Goal: Task Accomplishment & Management: Complete application form

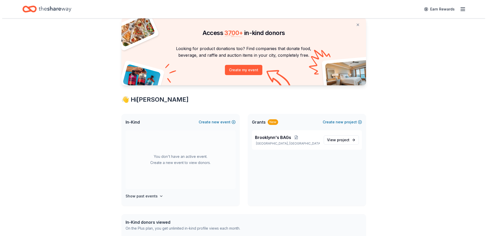
scroll to position [25, 0]
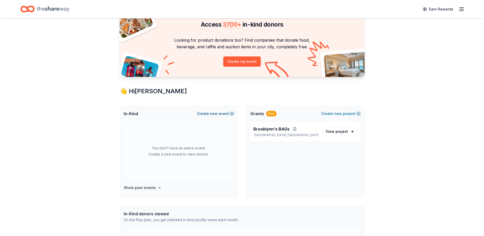
click at [213, 114] on span "new" at bounding box center [214, 113] width 8 height 6
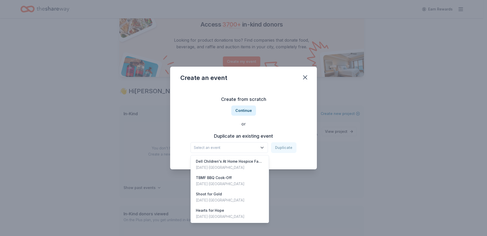
click at [252, 148] on span "Select an event" at bounding box center [226, 147] width 64 height 6
click at [219, 197] on div "Nov 08, 2024 · TX" at bounding box center [220, 200] width 49 height 6
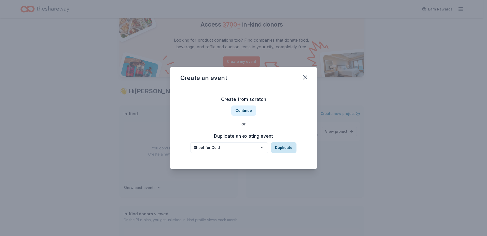
click at [282, 148] on button "Duplicate" at bounding box center [283, 147] width 25 height 11
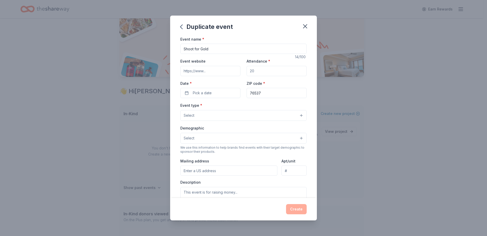
click at [256, 70] on input "Attendance *" at bounding box center [277, 71] width 60 height 10
type input "100"
click at [198, 96] on span "Pick a date" at bounding box center [202, 93] width 19 height 6
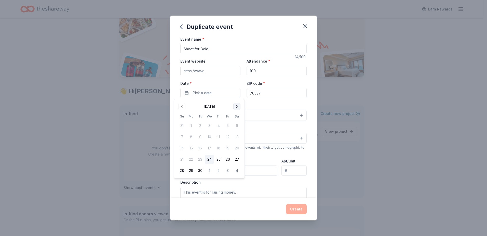
click at [235, 108] on button "Go to next month" at bounding box center [236, 106] width 7 height 7
click at [229, 146] on button "14" at bounding box center [227, 147] width 9 height 9
click at [265, 97] on input "76537" at bounding box center [277, 93] width 60 height 10
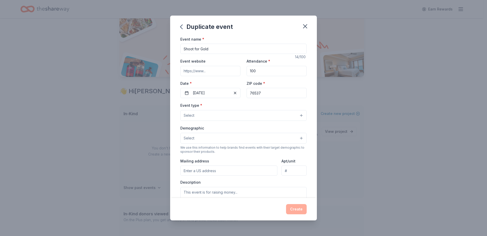
click at [197, 73] on input "Event website" at bounding box center [210, 71] width 60 height 10
paste input "https://secure.qgiv.com/for/cpkskj/event/shootforgold/"
type input "https://secure.qgiv.com/for/cpkskj/event/shootforgold/"
click at [258, 116] on button "Select" at bounding box center [243, 115] width 126 height 11
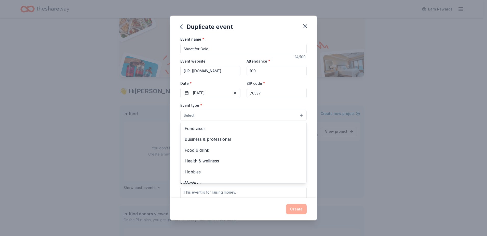
scroll to position [0, 0]
click at [240, 128] on span "Fundraiser" at bounding box center [244, 128] width 118 height 7
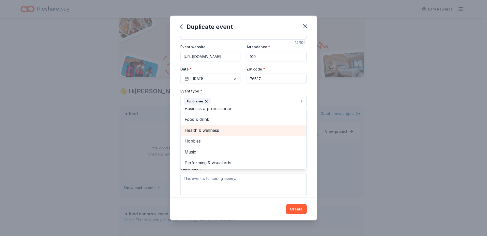
scroll to position [25, 0]
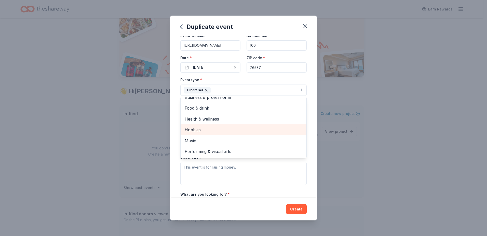
click at [232, 129] on span "Hobbies" at bounding box center [244, 129] width 118 height 7
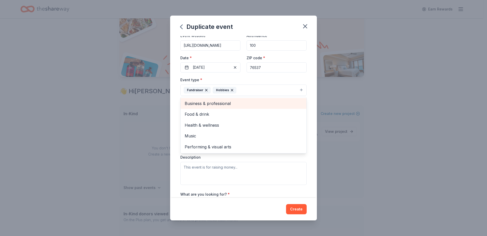
scroll to position [0, 0]
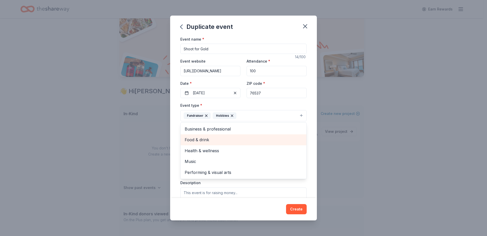
click at [227, 142] on span "Food & drink" at bounding box center [244, 139] width 118 height 7
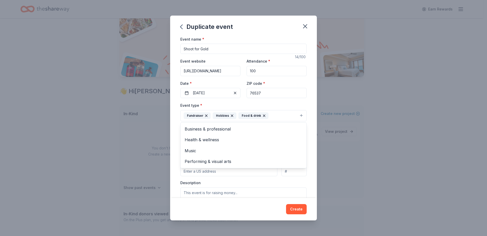
click at [308, 121] on div "Event name * Shoot for Gold 14 /100 Event website https://secure.qgiv.com/for/c…" at bounding box center [243, 117] width 147 height 162
click at [258, 139] on button "Select" at bounding box center [243, 138] width 126 height 11
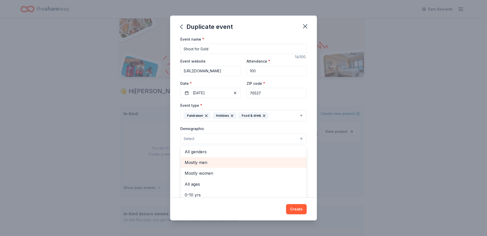
click at [244, 160] on span "Mostly men" at bounding box center [244, 162] width 118 height 7
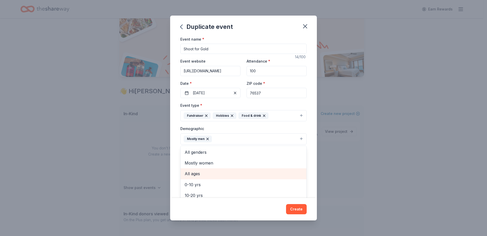
click at [259, 172] on span "All ages" at bounding box center [244, 173] width 118 height 7
click at [308, 151] on div "Event name * Shoot for Gold 14 /100 Event website https://secure.qgiv.com/for/c…" at bounding box center [243, 117] width 147 height 162
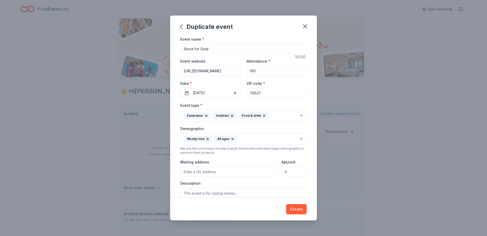
click at [289, 140] on button "Mostly men All ages" at bounding box center [243, 138] width 126 height 11
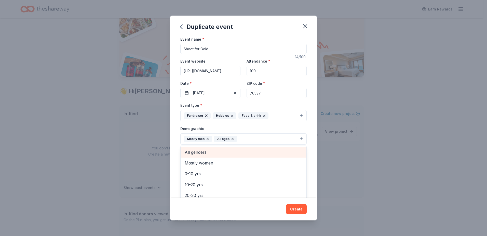
click at [218, 154] on span "All genders" at bounding box center [244, 152] width 118 height 7
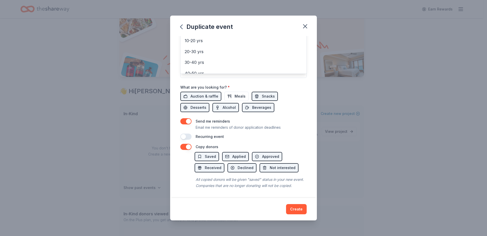
click at [206, 91] on div "Event name * Shoot for Gold 14 /100 Event website https://secure.qgiv.com/for/c…" at bounding box center [243, 21] width 126 height 237
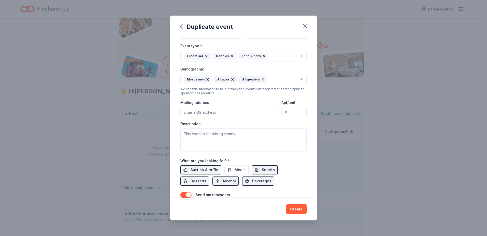
scroll to position [47, 0]
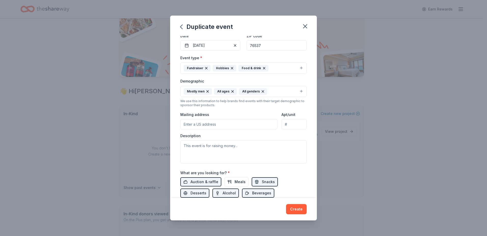
click at [216, 125] on input "Mailing address" at bounding box center [228, 124] width 97 height 10
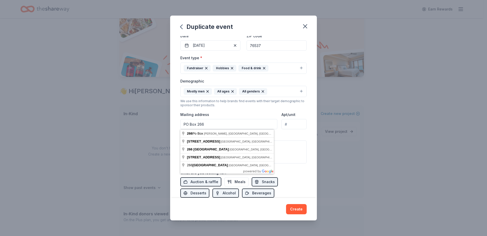
click at [216, 125] on input "PO Box 266" at bounding box center [228, 124] width 97 height 10
type input "PO Box 266, Jarrell, TX 76537"
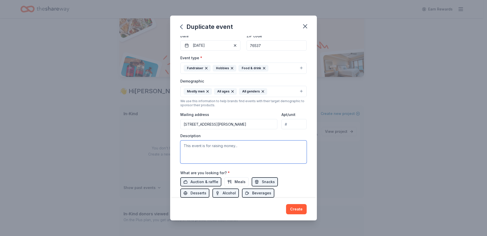
click at [225, 150] on textarea at bounding box center [243, 151] width 126 height 23
click at [208, 149] on textarea at bounding box center [243, 151] width 126 height 23
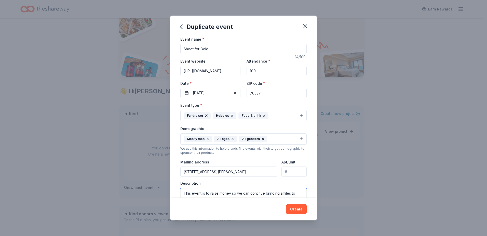
type textarea "This event is to raise money so we can continue bringing smiles to children bat…"
click at [264, 92] on input "76537" at bounding box center [277, 93] width 60 height 10
click at [268, 94] on input "76537" at bounding box center [277, 93] width 60 height 10
type input "78724"
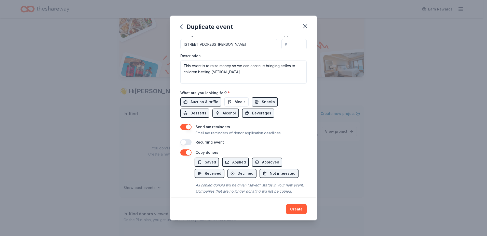
scroll to position [127, 0]
click at [203, 101] on span "Auction & raffle" at bounding box center [205, 101] width 28 height 6
click at [215, 101] on span "Auction & raffle" at bounding box center [205, 101] width 28 height 6
click at [238, 102] on span "Meals" at bounding box center [240, 101] width 11 height 6
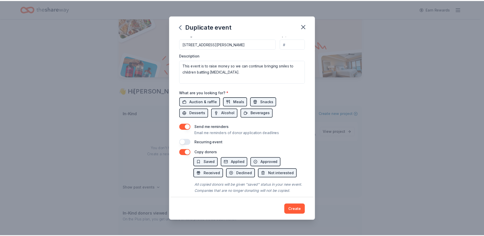
scroll to position [139, 0]
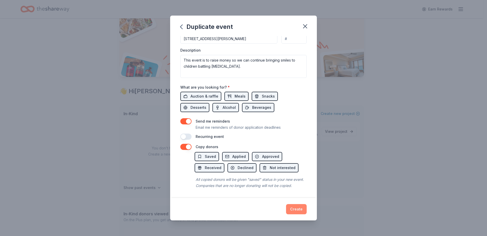
click at [301, 211] on button "Create" at bounding box center [296, 209] width 21 height 10
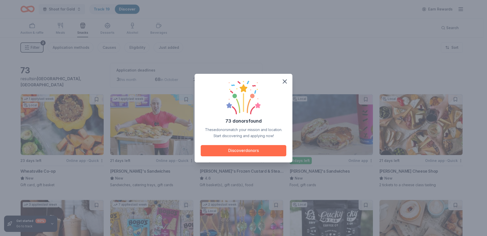
click at [259, 150] on button "Discover donors" at bounding box center [244, 150] width 86 height 11
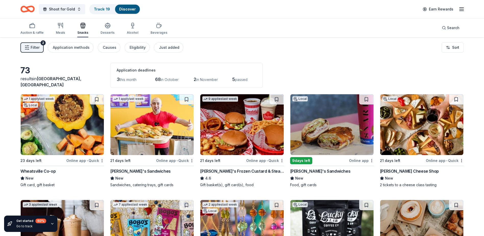
click at [46, 168] on div "Wheatsville Co-op" at bounding box center [37, 171] width 35 height 6
click at [447, 30] on span "Search" at bounding box center [453, 28] width 12 height 6
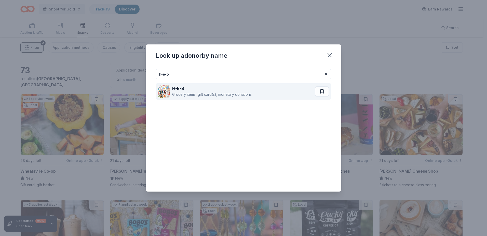
type input "h-e-b"
click at [198, 93] on div "Grocery items, gift card(s), monetary donations" at bounding box center [212, 94] width 80 height 6
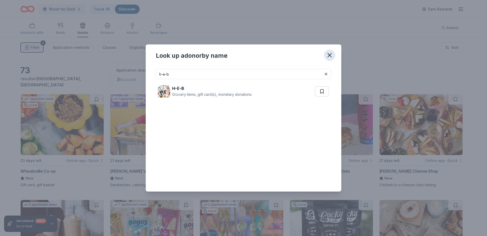
click at [329, 54] on icon "button" at bounding box center [329, 54] width 7 height 7
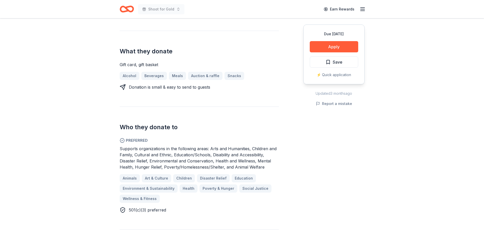
scroll to position [204, 0]
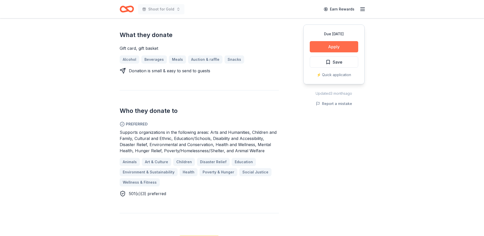
click at [332, 50] on button "Apply" at bounding box center [333, 46] width 48 height 11
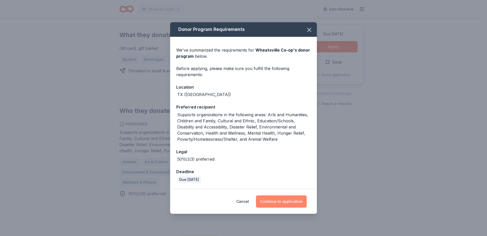
click at [293, 206] on button "Continue to application" at bounding box center [281, 201] width 51 height 12
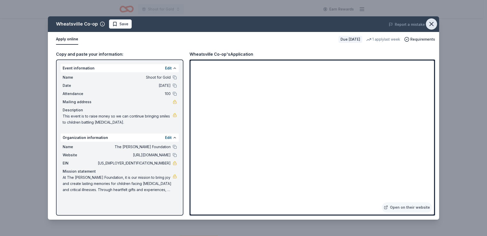
click at [430, 25] on icon "button" at bounding box center [431, 23] width 7 height 7
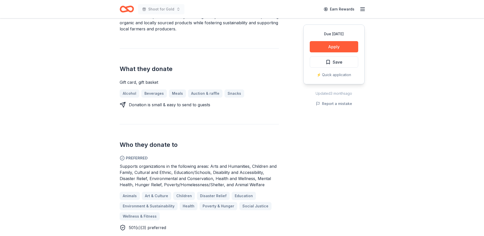
scroll to position [127, 0]
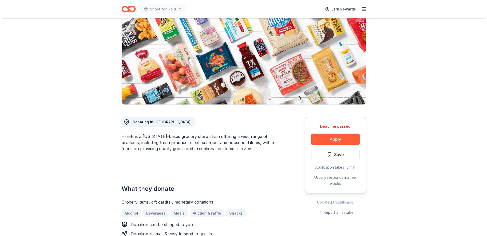
scroll to position [51, 0]
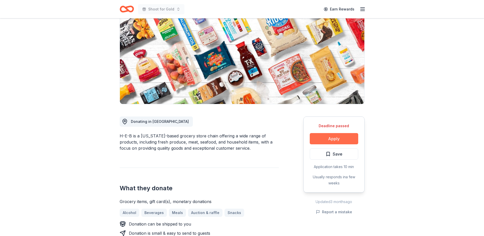
click at [336, 138] on button "Apply" at bounding box center [333, 138] width 48 height 11
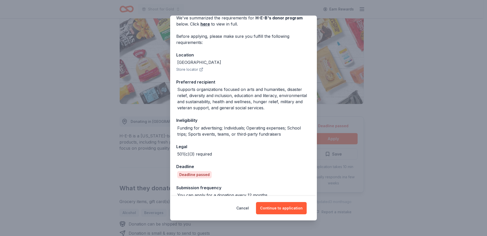
scroll to position [34, 0]
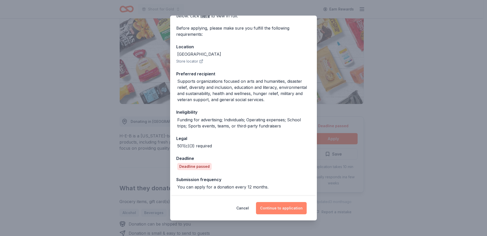
click at [278, 209] on button "Continue to application" at bounding box center [281, 208] width 51 height 12
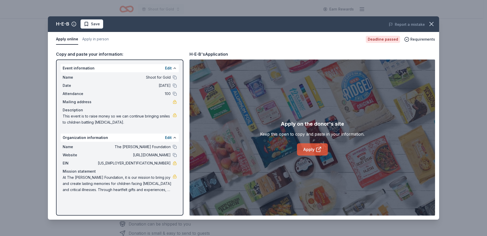
click at [310, 150] on link "Apply" at bounding box center [312, 149] width 31 height 12
